Goal: Information Seeking & Learning: Learn about a topic

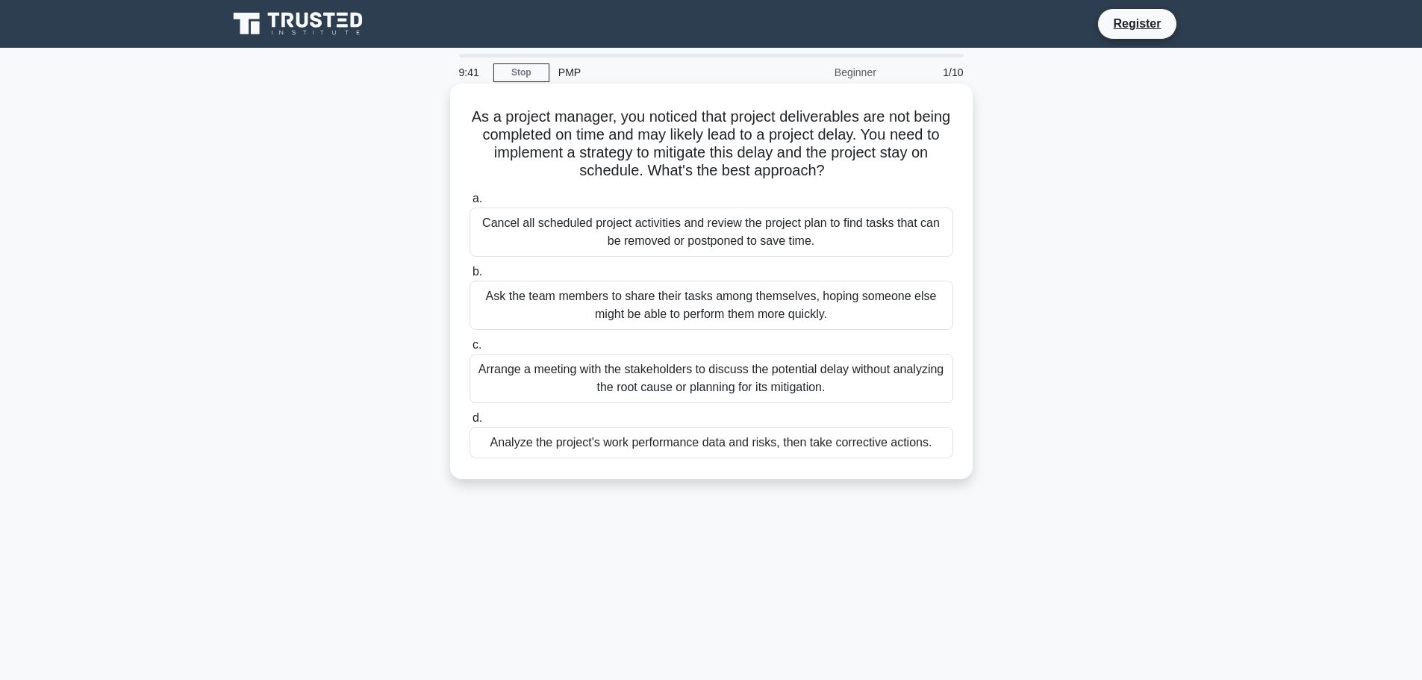
click at [584, 448] on div "Analyze the project's work performance data and risks, then take corrective act…" at bounding box center [712, 442] width 484 height 31
click at [470, 423] on input "d. Analyze the project's work performance data and risks, then take corrective …" at bounding box center [470, 419] width 0 height 10
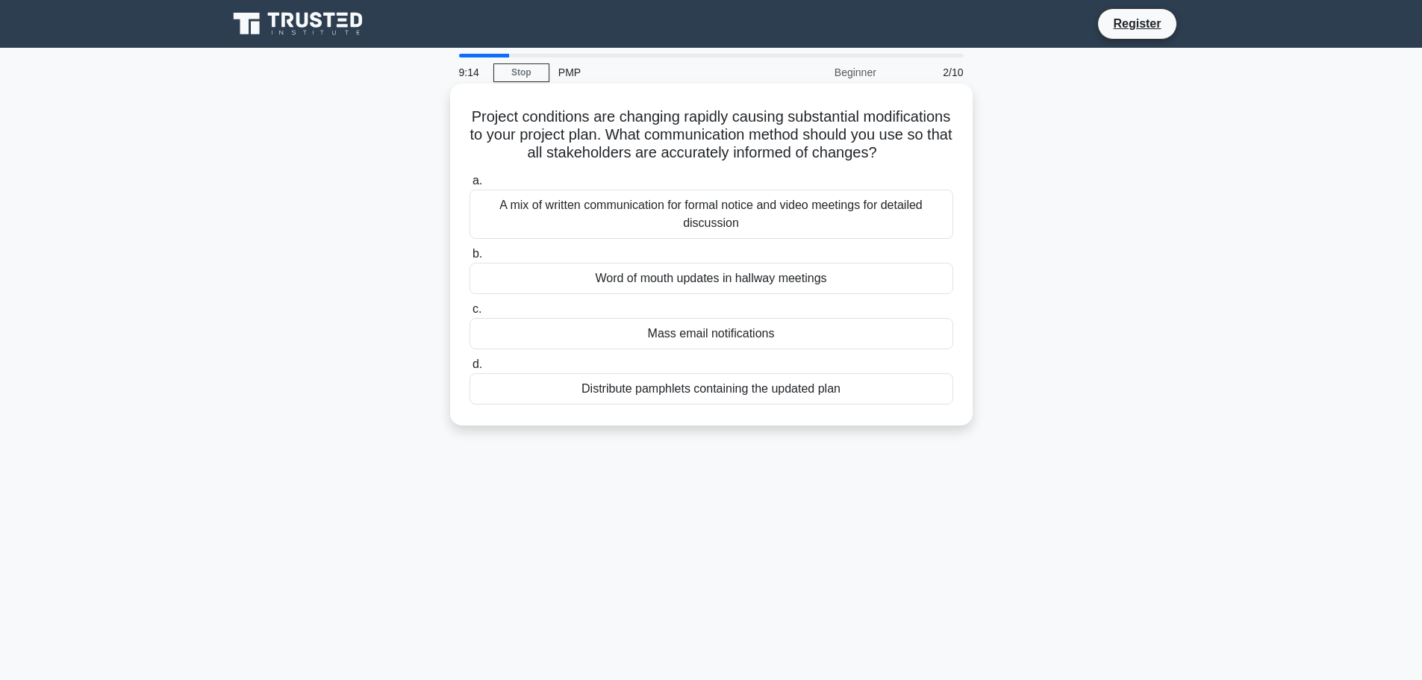
click at [650, 235] on div "A mix of written communication for formal notice and video meetings for detaile…" at bounding box center [712, 214] width 484 height 49
click at [470, 186] on input "a. A mix of written communication for formal notice and video meetings for deta…" at bounding box center [470, 181] width 0 height 10
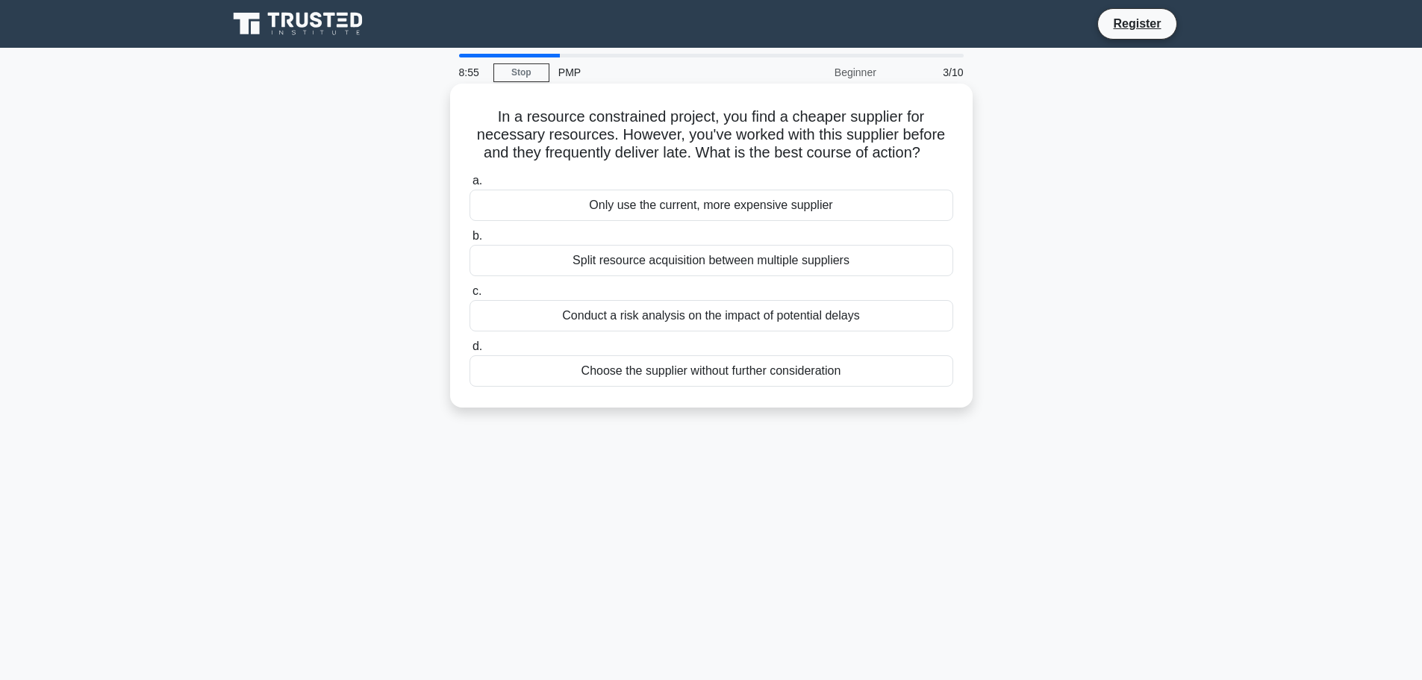
click at [646, 320] on div "Conduct a risk analysis on the impact of potential delays" at bounding box center [712, 315] width 484 height 31
click at [470, 296] on input "c. Conduct a risk analysis on the impact of potential delays" at bounding box center [470, 292] width 0 height 10
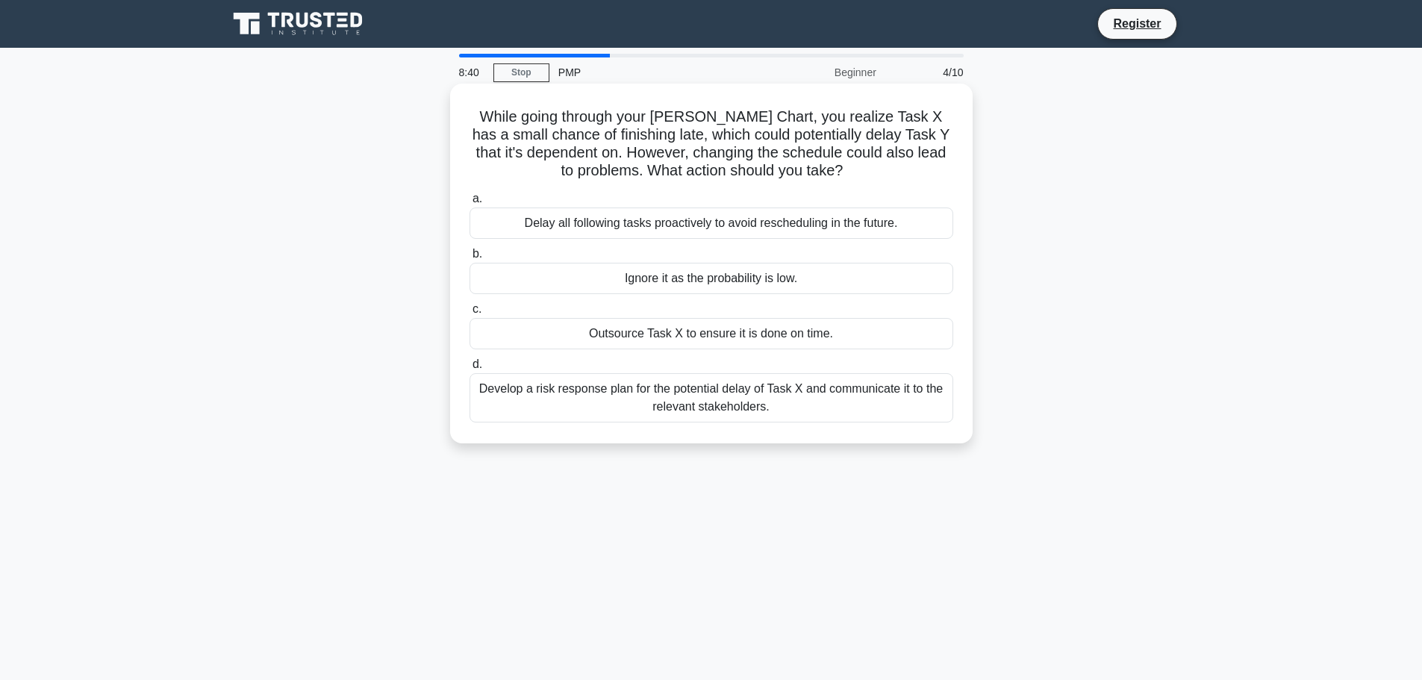
click at [670, 400] on div "Develop a risk response plan for the potential delay of Task X and communicate …" at bounding box center [712, 397] width 484 height 49
click at [470, 369] on input "d. Develop a risk response plan for the potential delay of Task X and communica…" at bounding box center [470, 365] width 0 height 10
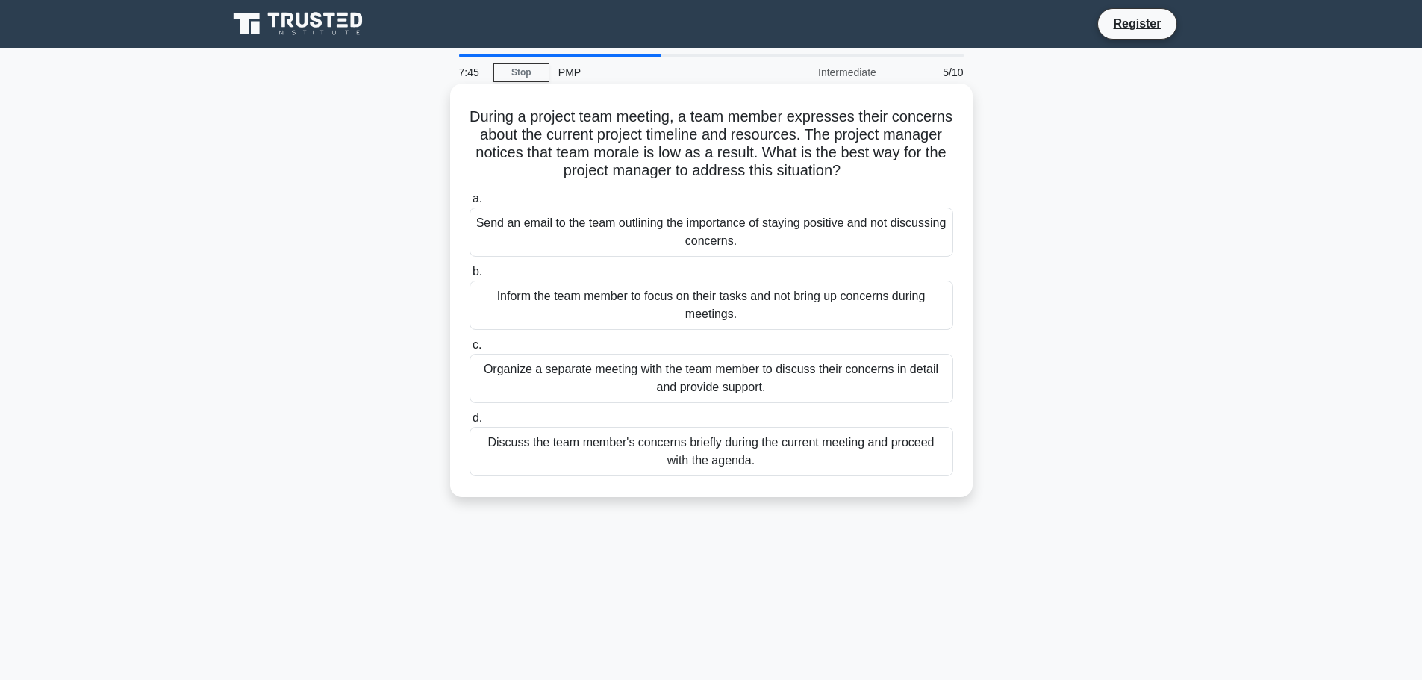
click at [611, 309] on div "Inform the team member to focus on their tasks and not bring up concerns during…" at bounding box center [712, 305] width 484 height 49
click at [470, 277] on input "b. Inform the team member to focus on their tasks and not bring up concerns dur…" at bounding box center [470, 272] width 0 height 10
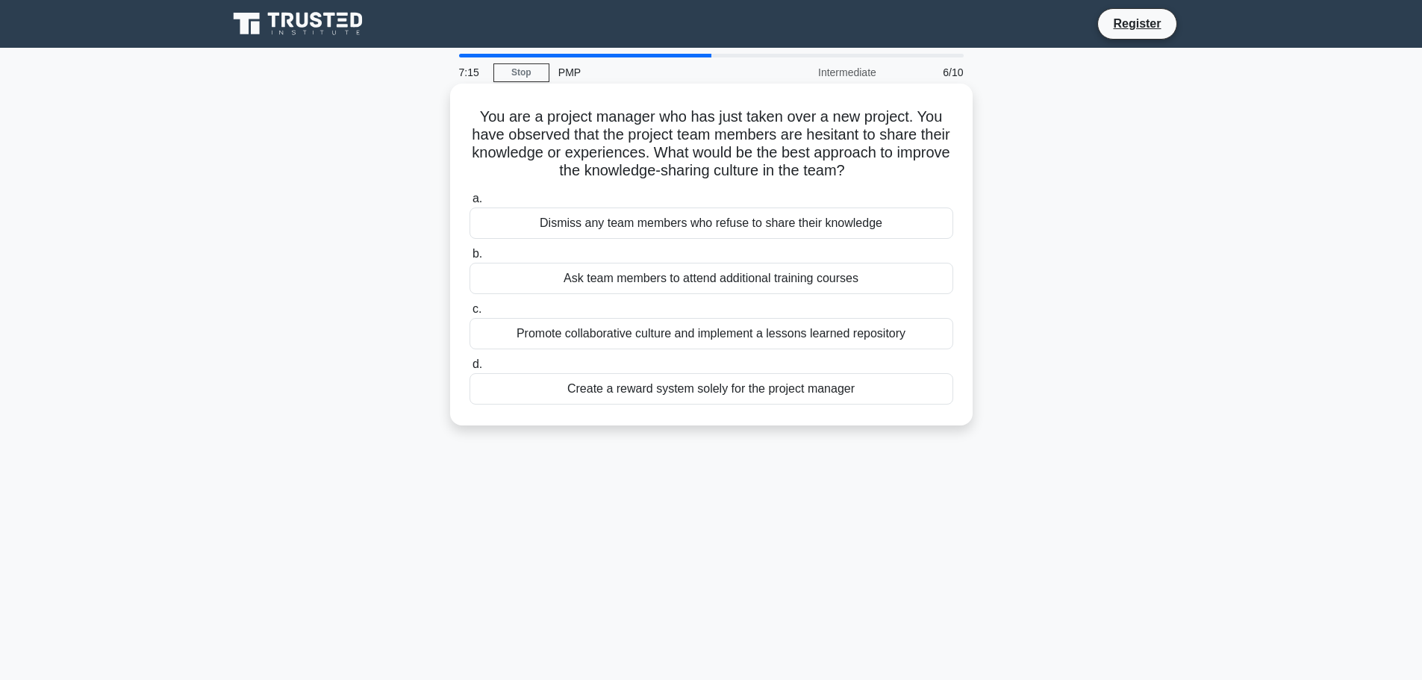
click at [689, 342] on div "Promote collaborative culture and implement a lessons learned repository" at bounding box center [712, 333] width 484 height 31
click at [470, 314] on input "c. Promote collaborative culture and implement a lessons learned repository" at bounding box center [470, 310] width 0 height 10
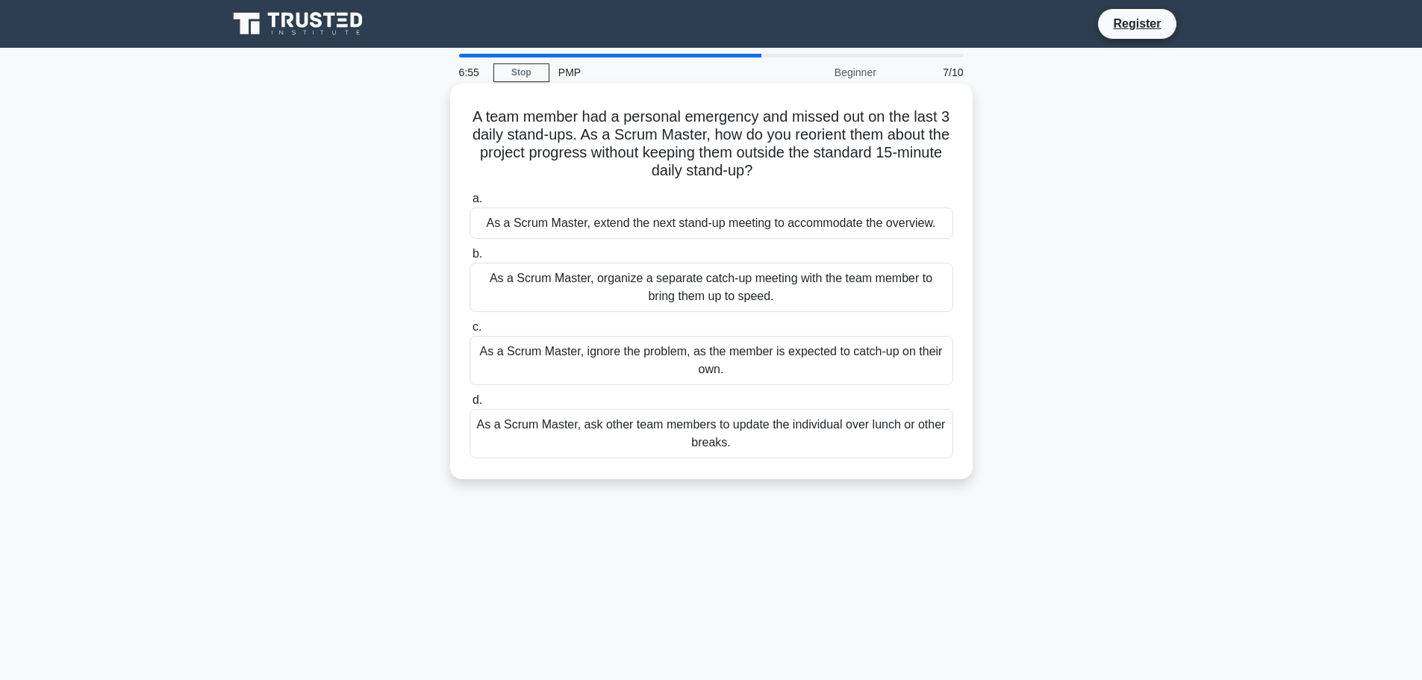
click at [673, 230] on div "As a Scrum Master, extend the next stand-up meeting to accommodate the overview." at bounding box center [712, 223] width 484 height 31
click at [470, 204] on input "a. As a Scrum Master, extend the next stand-up meeting to accommodate the overv…" at bounding box center [470, 199] width 0 height 10
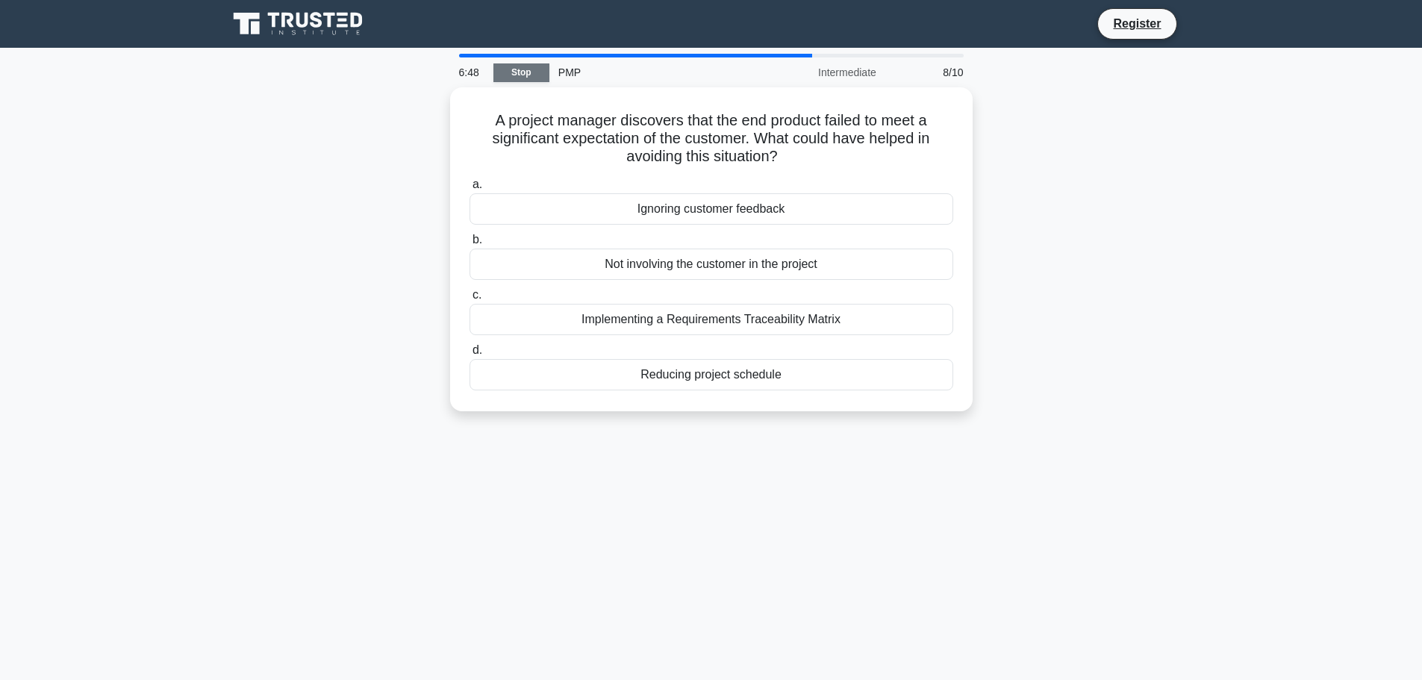
click at [522, 71] on link "Stop" at bounding box center [521, 72] width 56 height 19
click at [602, 266] on div "Not involving the customer in the project" at bounding box center [712, 260] width 484 height 31
click at [470, 241] on input "b. Not involving the customer in the project" at bounding box center [470, 236] width 0 height 10
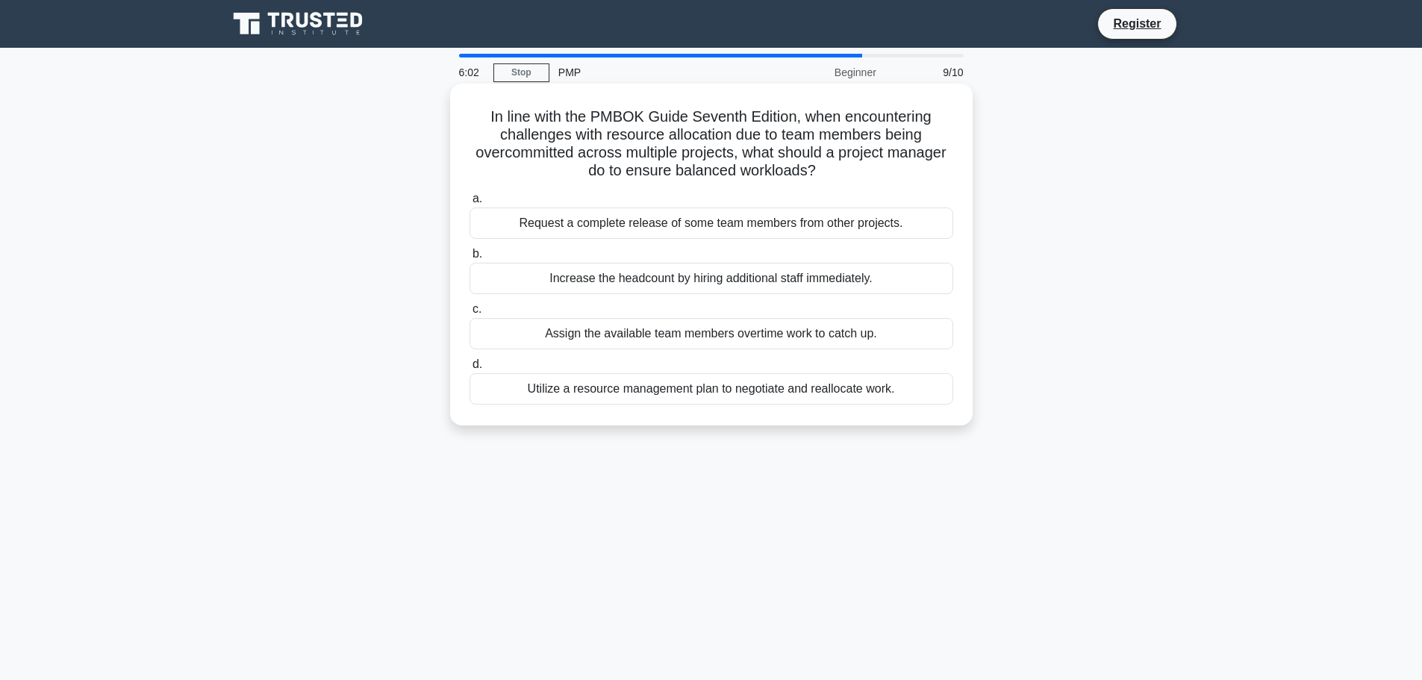
click at [660, 395] on div "Utilize a resource management plan to negotiate and reallocate work." at bounding box center [712, 388] width 484 height 31
click at [470, 369] on input "d. Utilize a resource management plan to negotiate and reallocate work." at bounding box center [470, 365] width 0 height 10
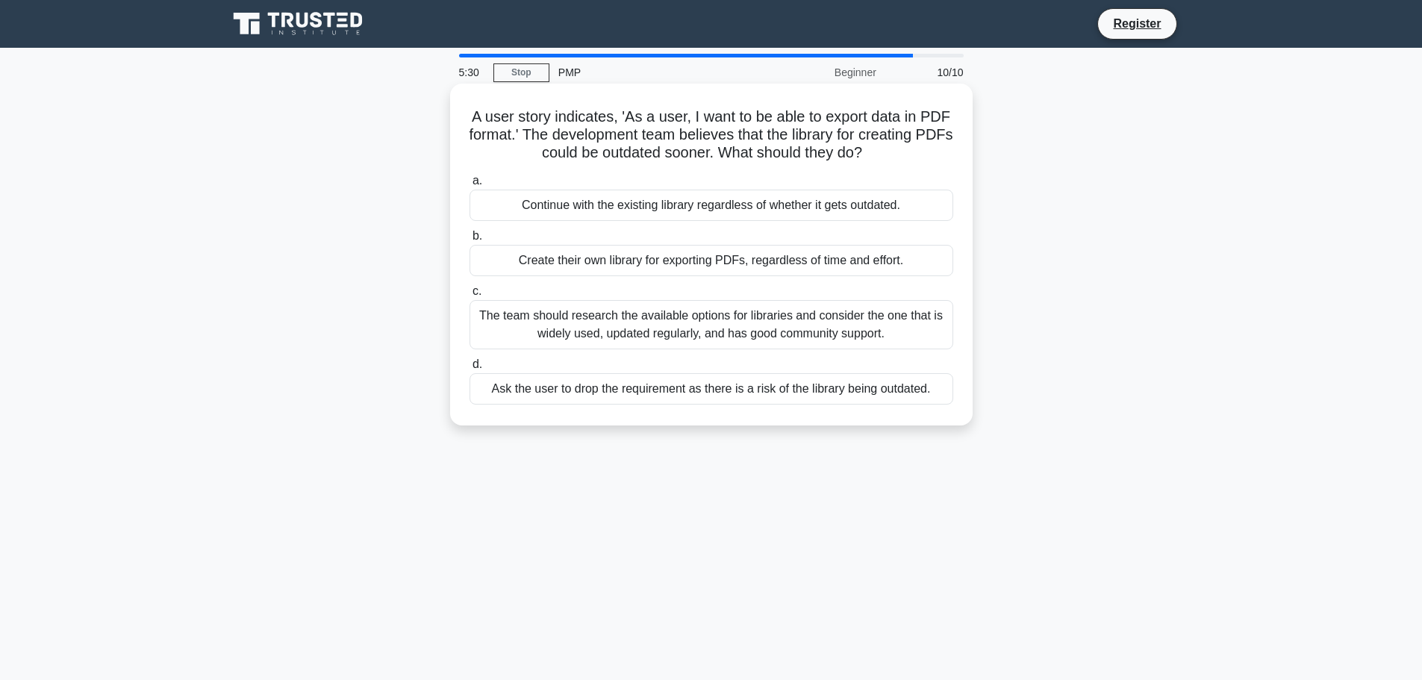
click at [649, 337] on div "The team should research the available options for libraries and consider the o…" at bounding box center [712, 324] width 484 height 49
click at [470, 296] on input "c. The team should research the available options for libraries and consider th…" at bounding box center [470, 292] width 0 height 10
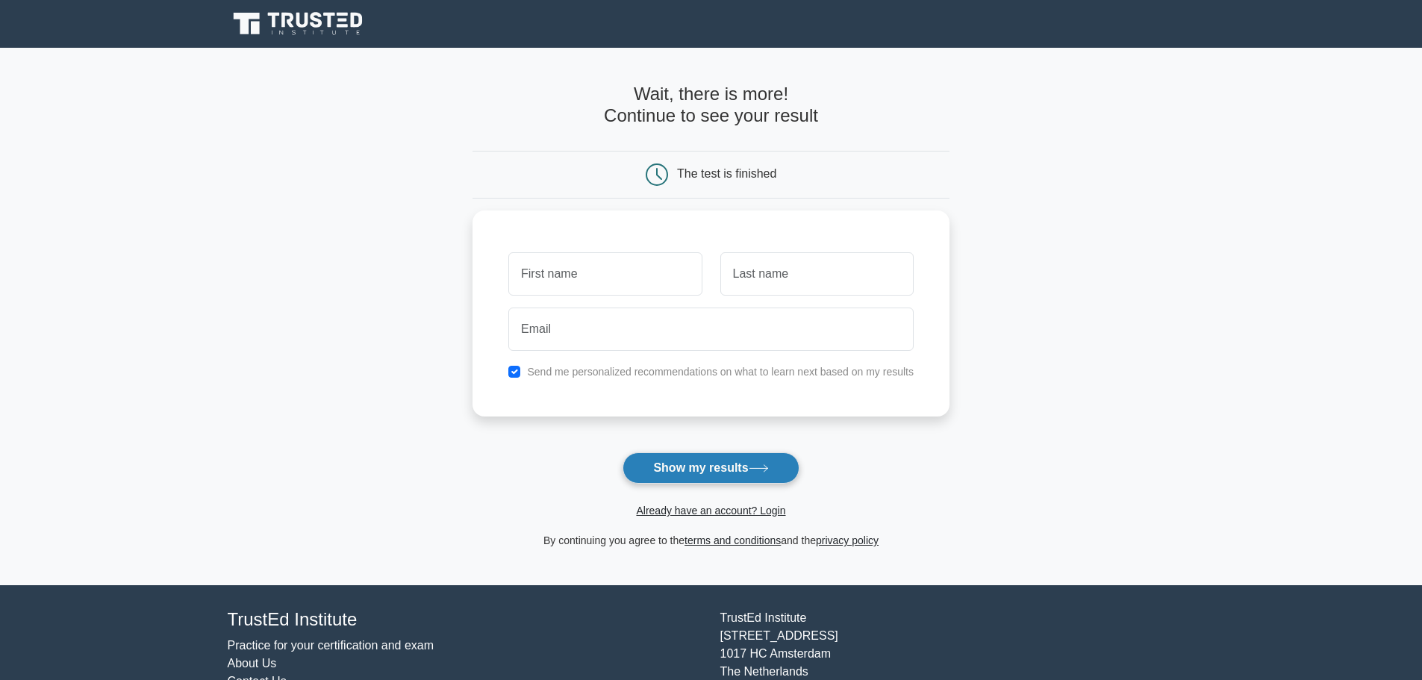
click at [699, 476] on button "Show my results" at bounding box center [711, 467] width 176 height 31
